Goal: Task Accomplishment & Management: Manage account settings

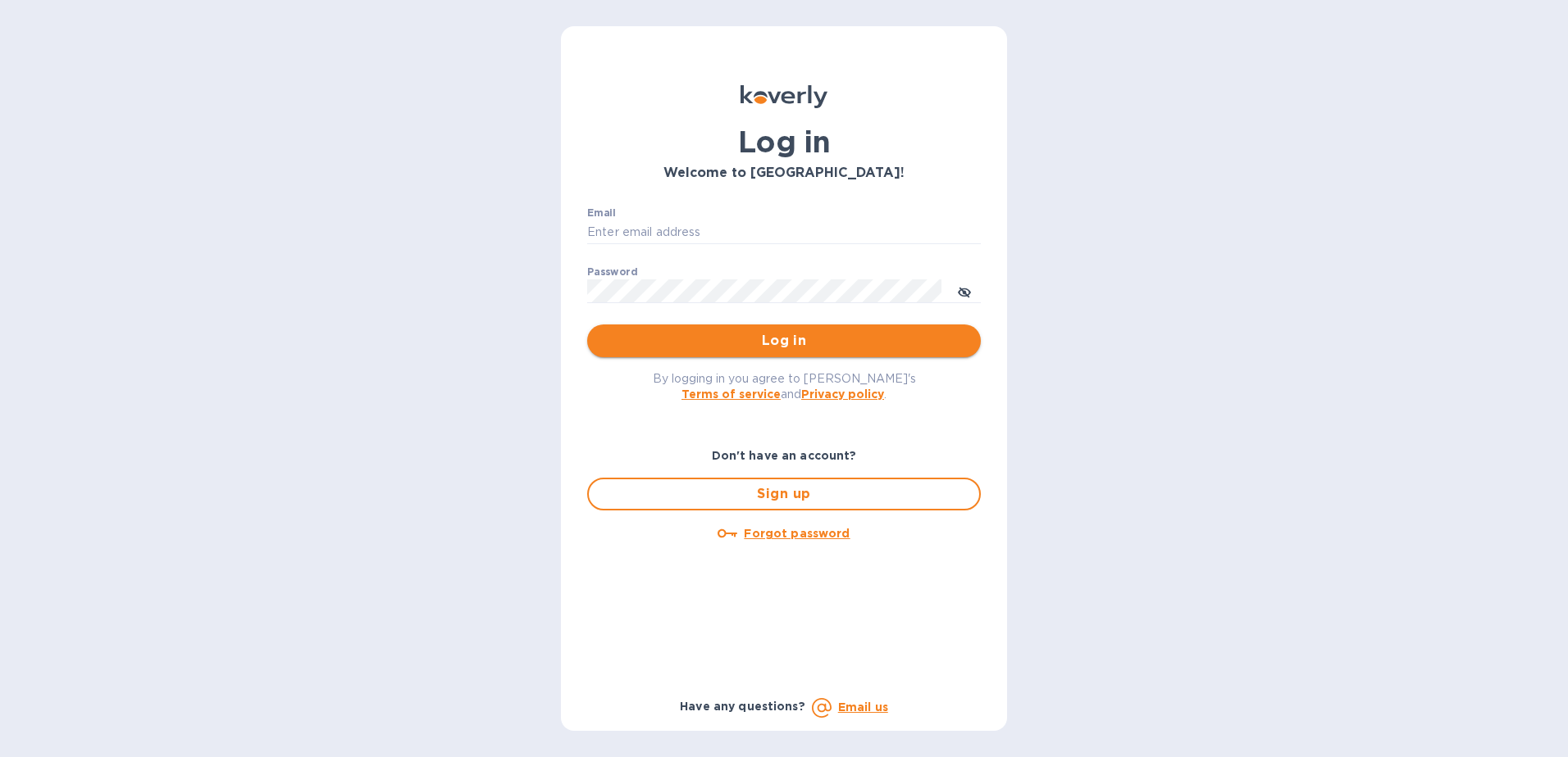
type input "[EMAIL_ADDRESS][DOMAIN_NAME]"
click at [723, 349] on span "Log in" at bounding box center [784, 341] width 368 height 20
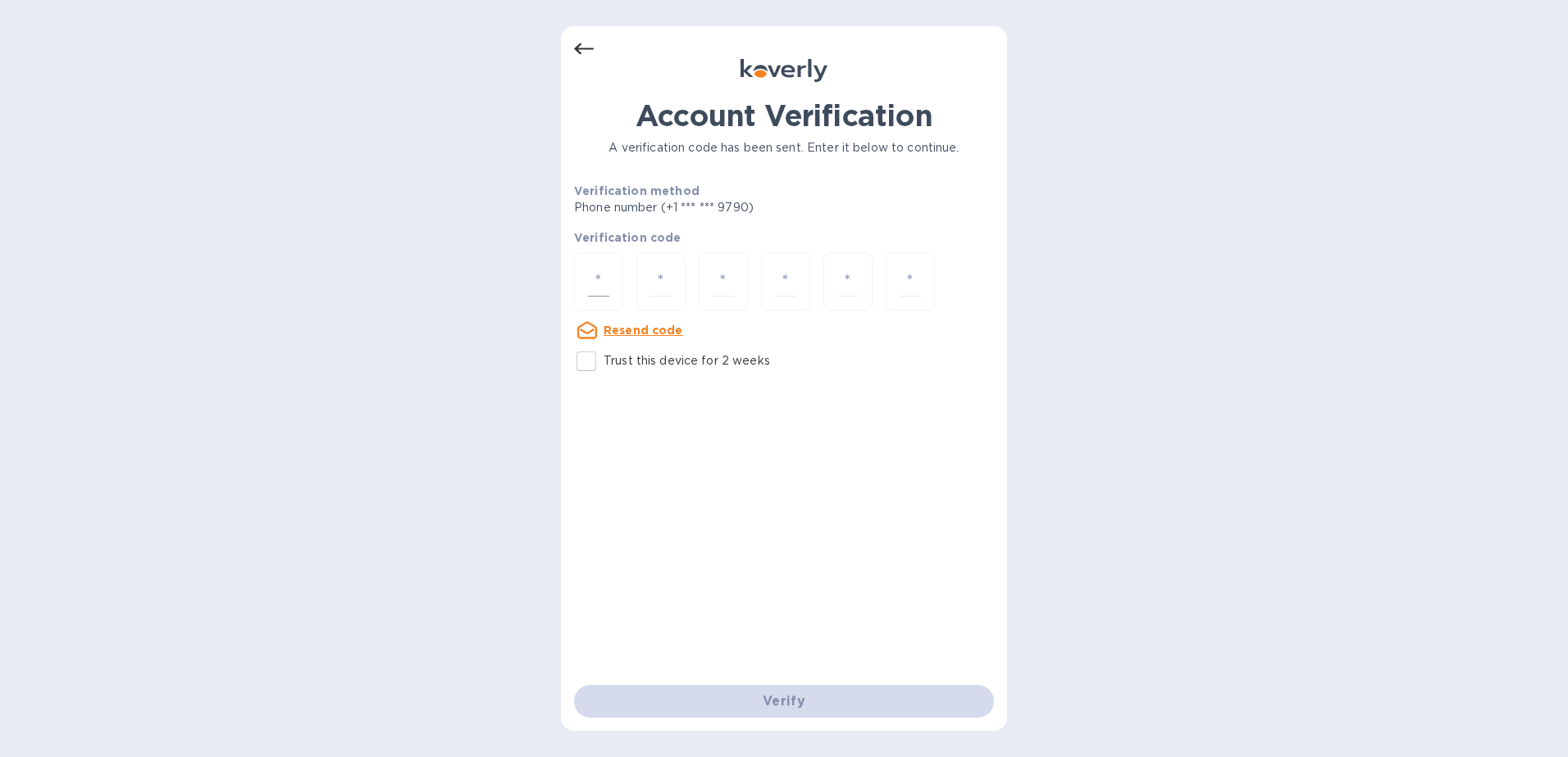
click at [610, 285] on div at bounding box center [598, 281] width 49 height 58
type input "9"
type input "8"
type input "3"
type input "4"
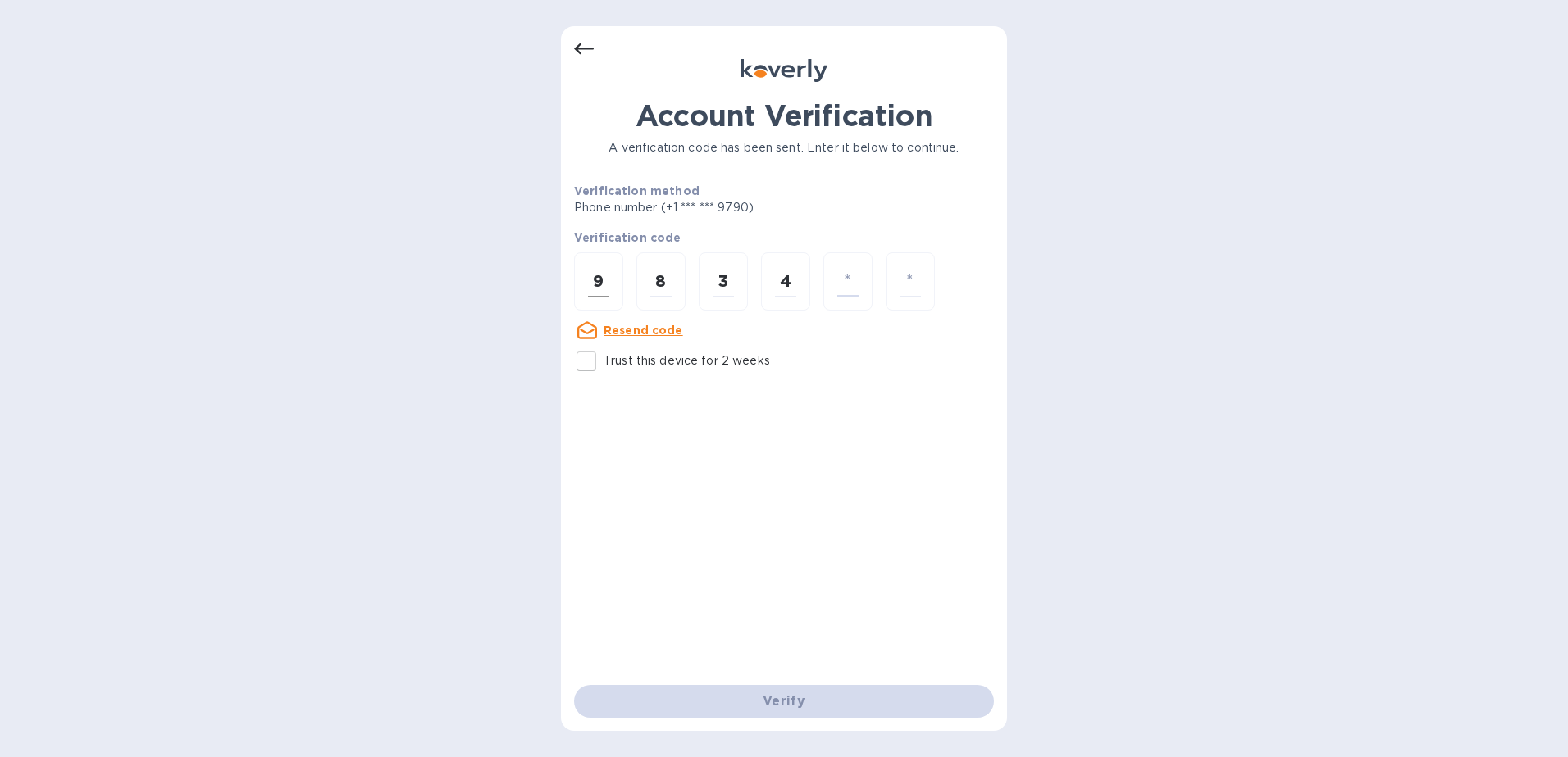
type input "7"
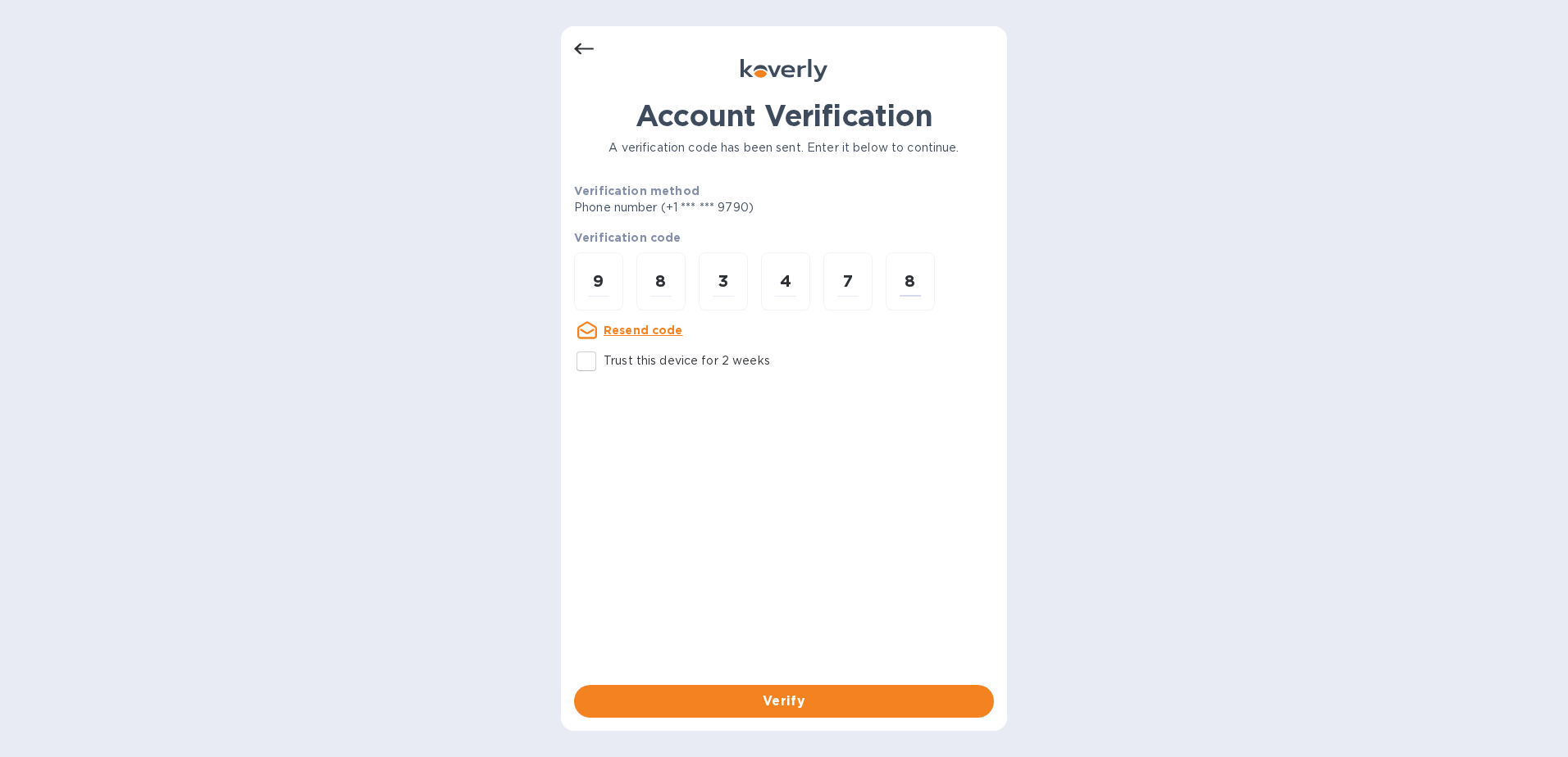
type input "8"
click at [896, 679] on div "Verify" at bounding box center [784, 702] width 433 height 46
